Goal: Task Accomplishment & Management: Manage account settings

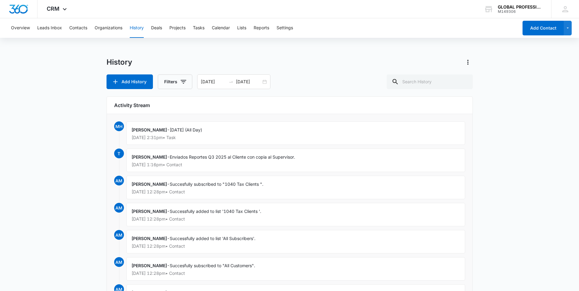
click at [223, 133] on div "[PERSON_NAME] - [DATE] (All Day) [DATE] 2:31pm • Task" at bounding box center [295, 134] width 339 height 24
click at [196, 28] on button "Tasks" at bounding box center [199, 28] width 12 height 20
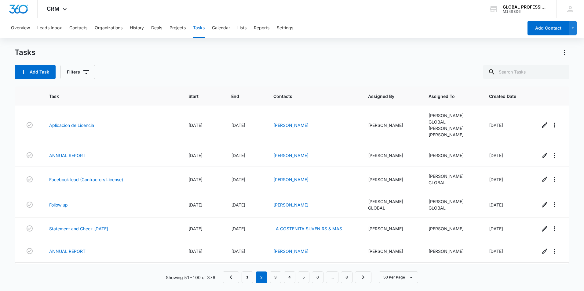
scroll to position [281, 0]
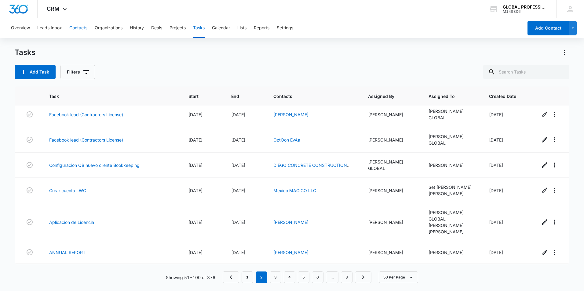
click at [75, 28] on button "Contacts" at bounding box center [78, 28] width 18 height 20
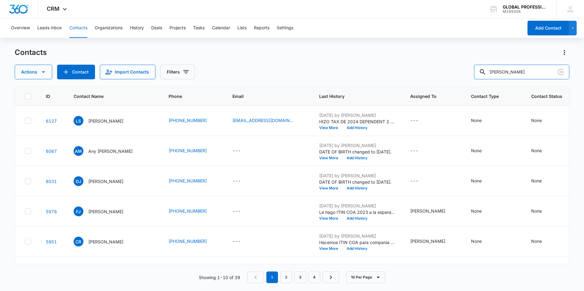
drag, startPoint x: 522, startPoint y: 72, endPoint x: 457, endPoint y: 69, distance: 65.4
click at [457, 69] on div "Actions Contact Import Contacts Filters [PERSON_NAME]" at bounding box center [292, 72] width 555 height 15
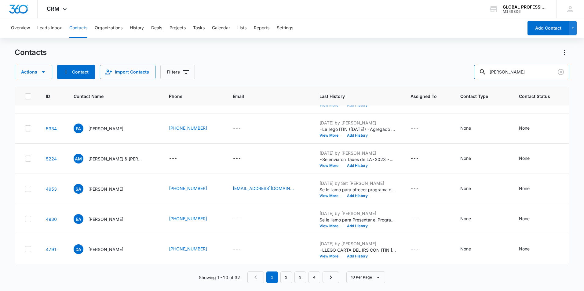
scroll to position [77, 0]
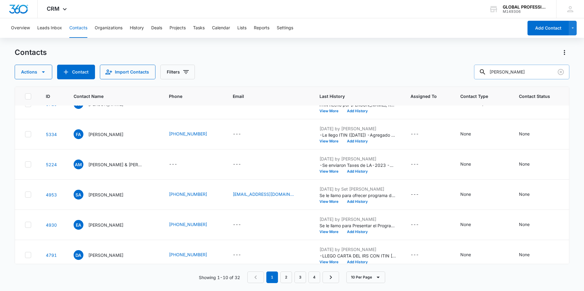
click at [519, 74] on input "[PERSON_NAME]" at bounding box center [521, 72] width 95 height 15
type input "alexander construction"
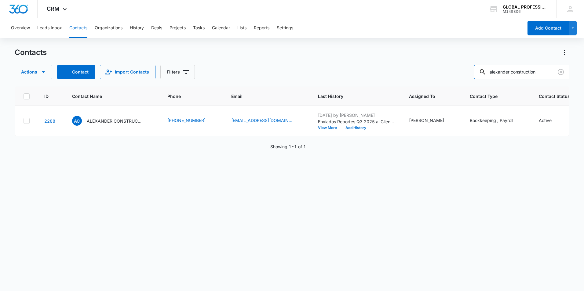
scroll to position [0, 0]
click at [26, 124] on icon at bounding box center [27, 120] width 5 height 5
click at [25, 121] on input "checkbox" at bounding box center [25, 121] width 0 height 0
click at [103, 124] on p "ALEXANDER CONSTRUCTION SERVICES LLC" at bounding box center [115, 121] width 55 height 6
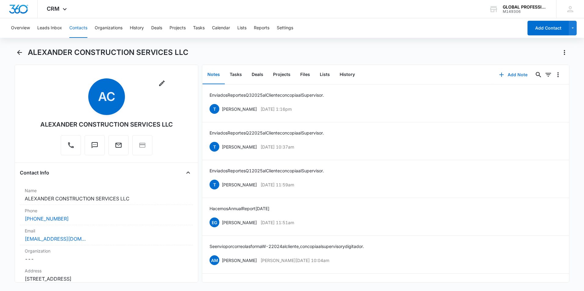
click at [512, 75] on button "Add Note" at bounding box center [513, 75] width 41 height 15
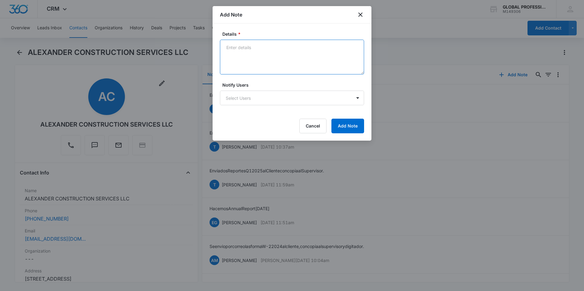
click at [233, 51] on textarea "Details *" at bounding box center [292, 57] width 144 height 35
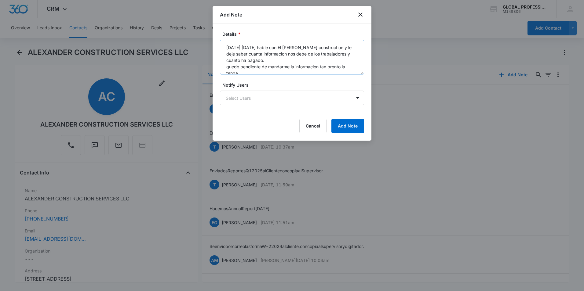
scroll to position [2, 0]
type textarea "[DATE] [DATE] hable con El [PERSON_NAME] construction y le deje saber cuanta in…"
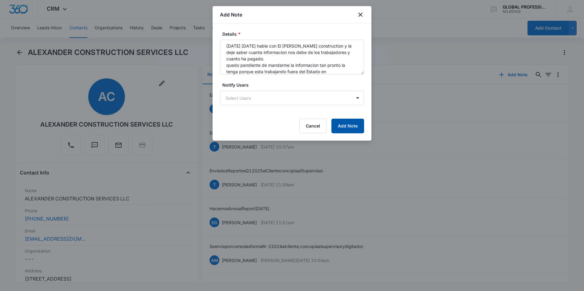
click at [357, 125] on button "Add Note" at bounding box center [347, 126] width 33 height 15
